Goal: Task Accomplishment & Management: Use online tool/utility

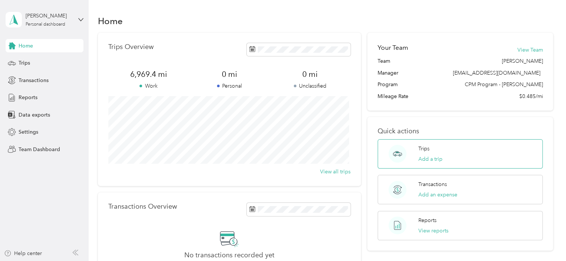
click at [453, 153] on div "Trips Add a trip" at bounding box center [460, 153] width 165 height 29
